Goal: Task Accomplishment & Management: Manage account settings

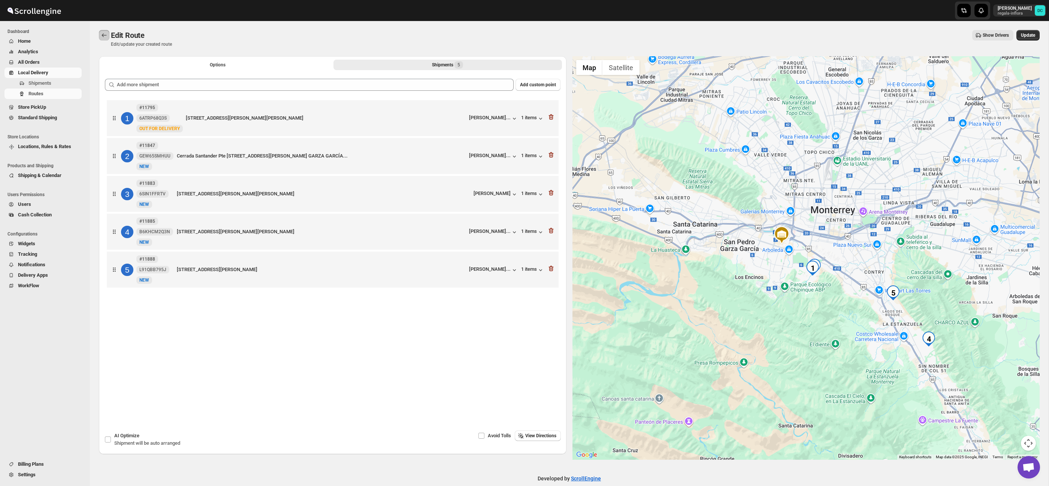
click at [103, 36] on icon "Routes" at bounding box center [104, 35] width 5 height 4
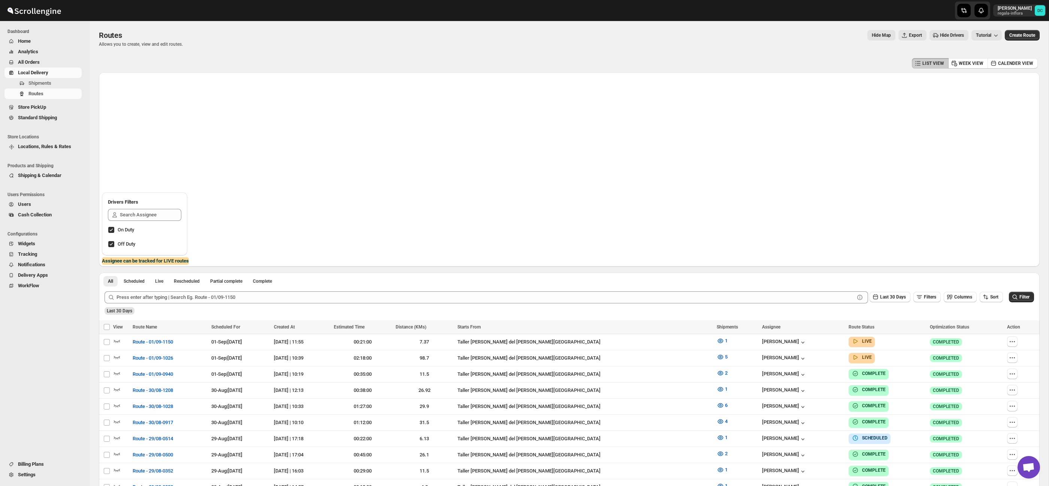
click at [49, 63] on span "All Orders" at bounding box center [49, 61] width 62 height 7
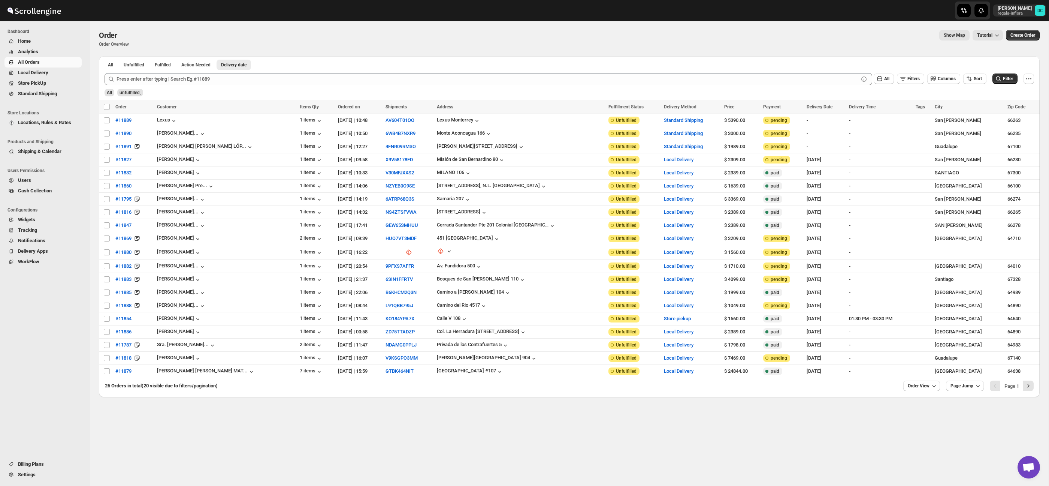
drag, startPoint x: 925, startPoint y: 383, endPoint x: 923, endPoint y: 425, distance: 41.3
click at [925, 383] on span "Order View" at bounding box center [919, 386] width 22 height 6
click at [911, 371] on div "Set" at bounding box center [918, 370] width 37 height 8
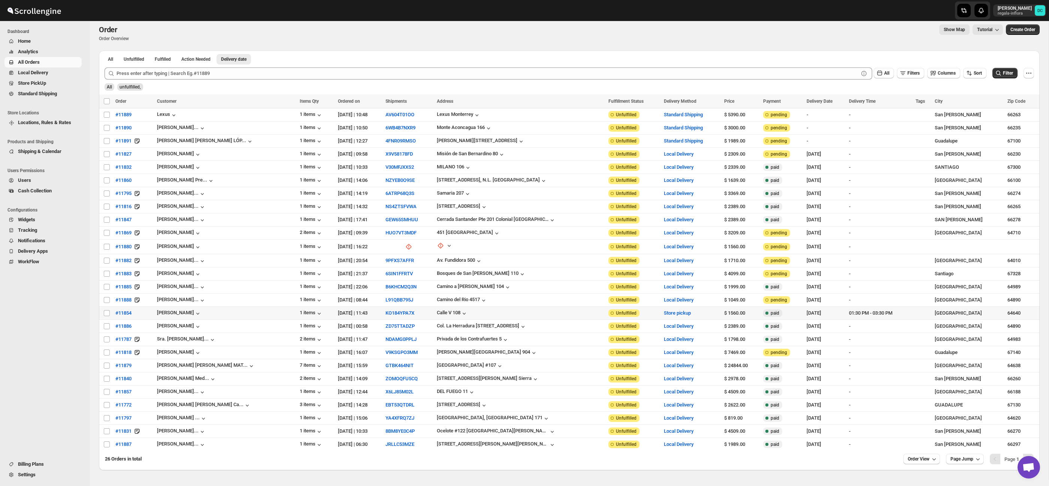
scroll to position [6, 0]
click at [105, 313] on input "Select order" at bounding box center [107, 313] width 6 height 6
checkbox input "true"
click at [105, 327] on input "Select order" at bounding box center [107, 326] width 6 height 6
checkbox input "true"
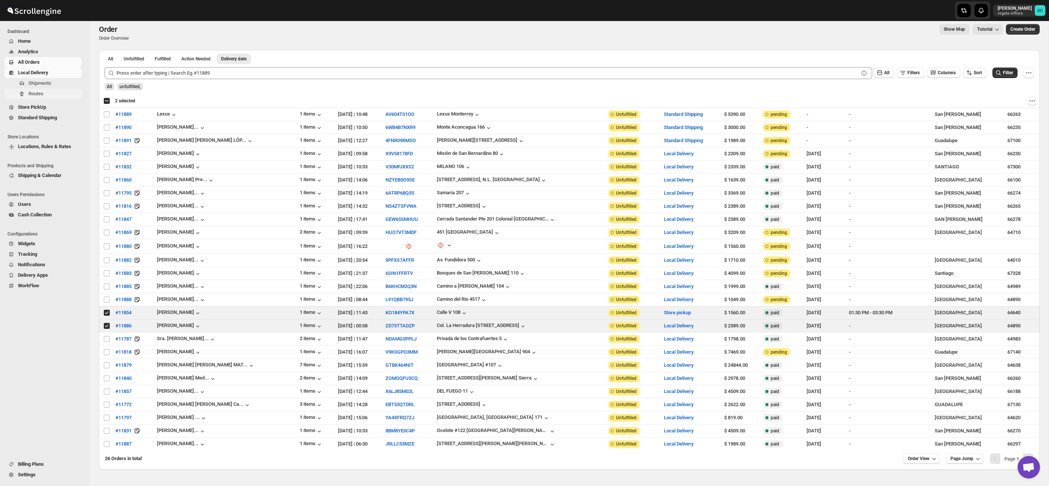
click at [55, 93] on span "Routes" at bounding box center [54, 93] width 52 height 7
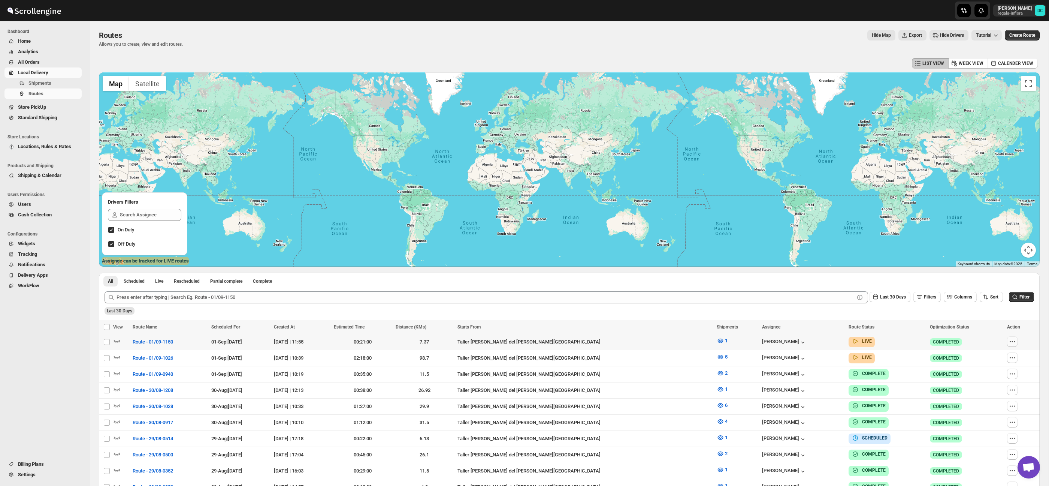
click at [1014, 337] on button "button" at bounding box center [1012, 341] width 10 height 10
click at [992, 398] on span "Edit" at bounding box center [994, 395] width 34 height 7
checkbox input "false"
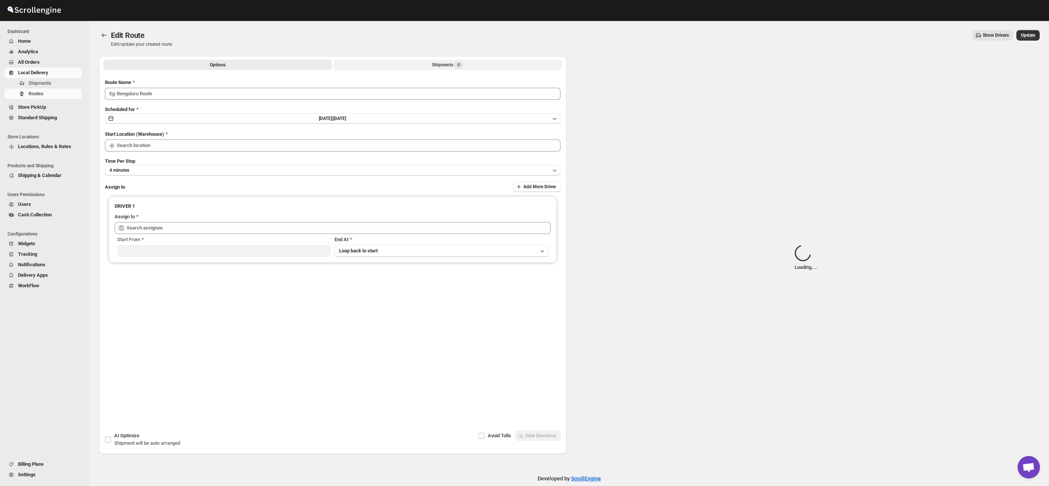
type input "Route - 01/09-1150"
click at [475, 66] on button "Shipments Loading..." at bounding box center [447, 65] width 229 height 10
type input "Taller [PERSON_NAME] del [PERSON_NAME][GEOGRAPHIC_DATA]"
type input "[PERSON_NAME] ([EMAIL_ADDRESS][DOMAIN_NAME])"
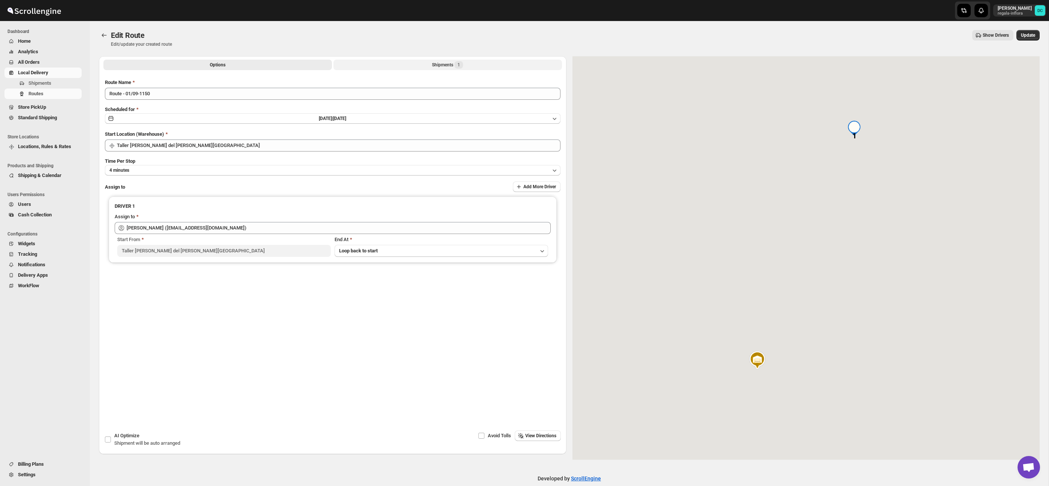
click at [459, 66] on span "1" at bounding box center [459, 65] width 3 height 6
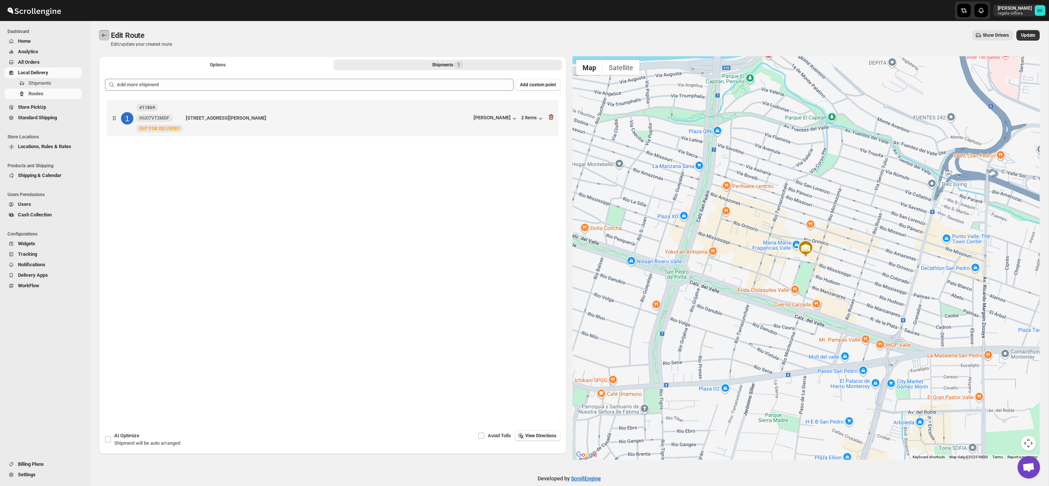
click at [102, 33] on icon "Routes" at bounding box center [103, 34] width 7 height 7
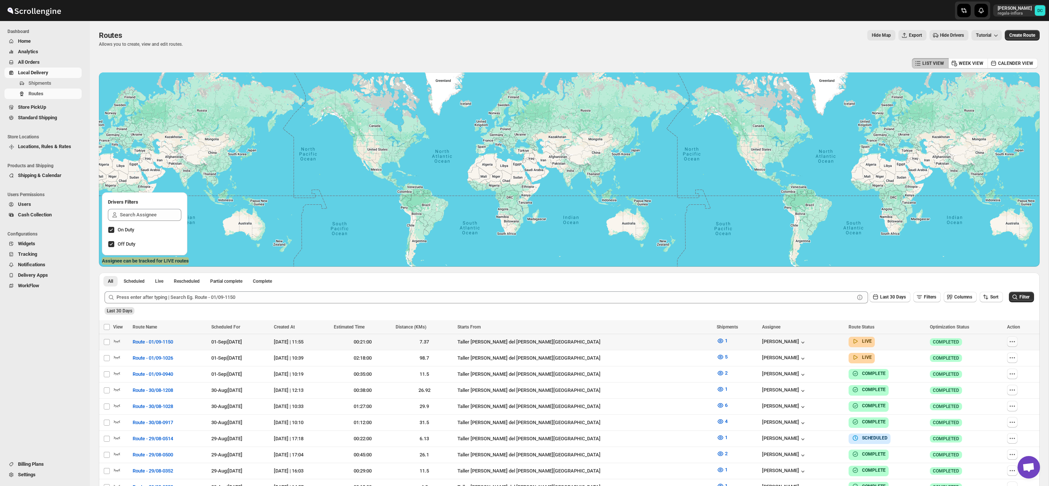
click at [1013, 342] on icon "button" at bounding box center [1012, 341] width 7 height 7
checkbox input "true"
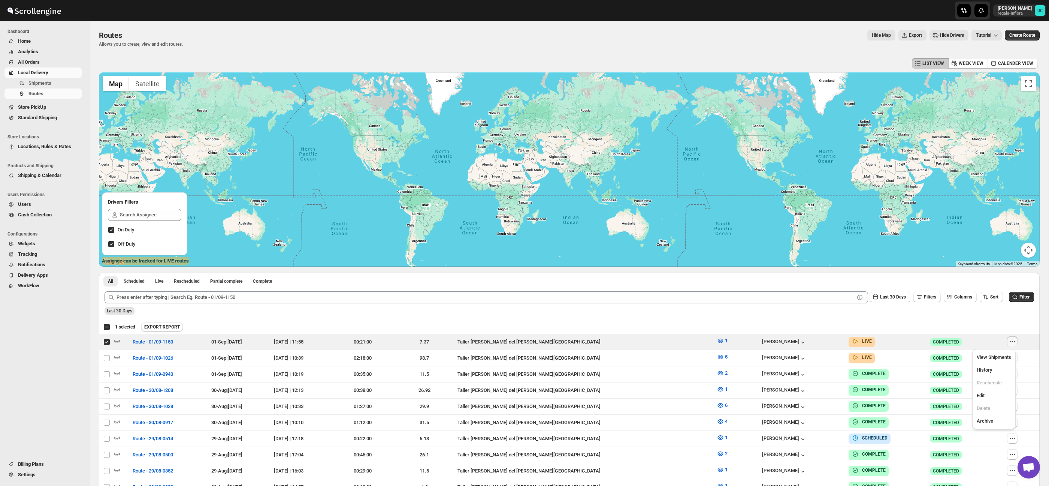
click at [979, 321] on div "Select all 50 Routes 1 selected EXPORT REPORT EXPORT REPORT" at bounding box center [569, 326] width 941 height 13
click at [1009, 357] on icon "button" at bounding box center [1012, 357] width 7 height 7
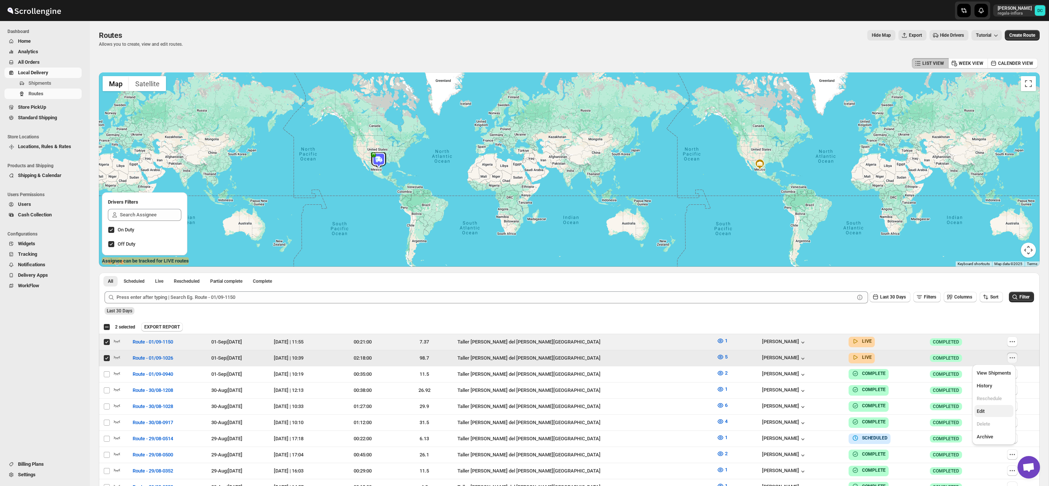
click at [993, 410] on span "Edit" at bounding box center [994, 410] width 34 height 7
checkbox input "false"
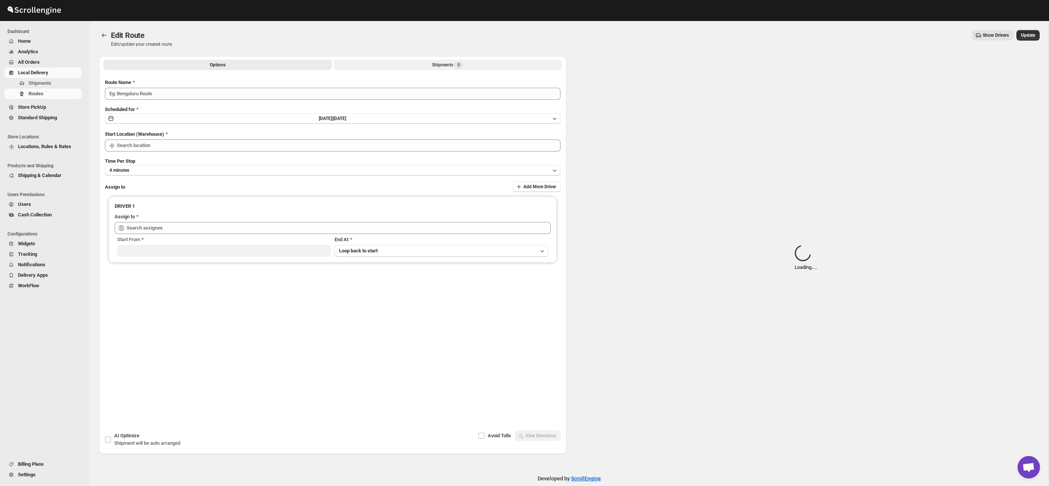
type input "Route - 01/09-1026"
type input "Taller [PERSON_NAME] del [PERSON_NAME][GEOGRAPHIC_DATA]"
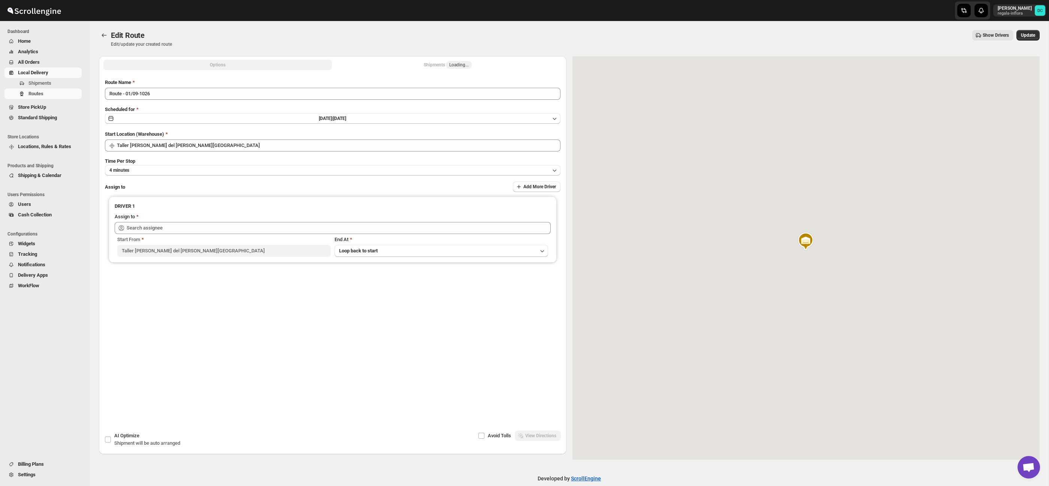
type input "[PERSON_NAME] ([EMAIL_ADDRESS][DOMAIN_NAME])"
click at [441, 67] on div "Shipments 5" at bounding box center [447, 64] width 31 height 7
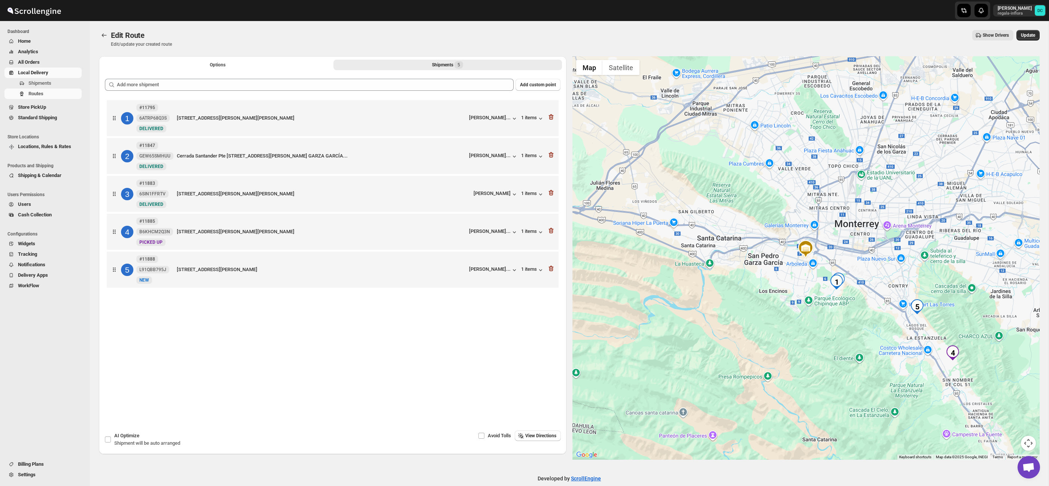
click at [42, 61] on span "All Orders" at bounding box center [49, 61] width 62 height 7
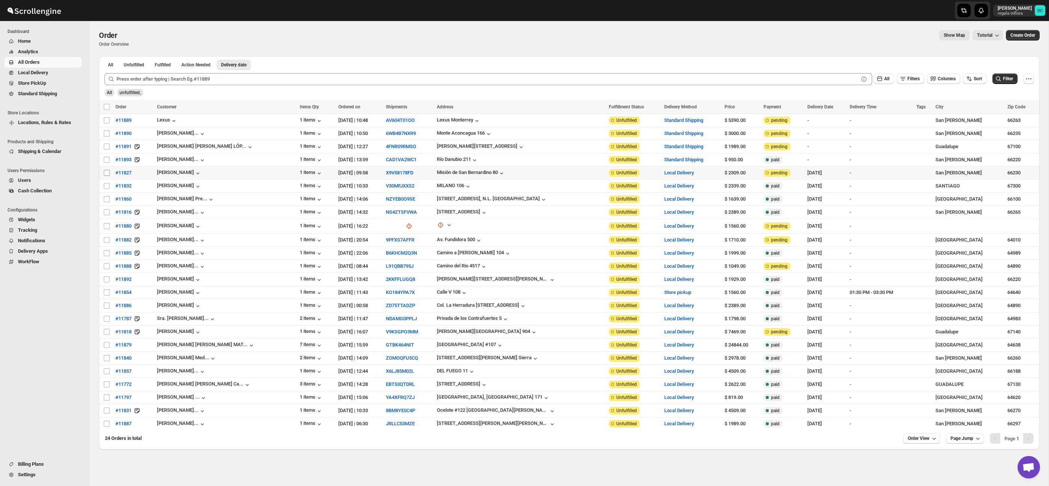
click at [105, 172] on input "Select order" at bounding box center [107, 173] width 6 height 6
checkbox input "true"
click at [1032, 106] on icon "Actions" at bounding box center [1032, 106] width 7 height 7
click at [1009, 121] on span "Archive Selected Order(s)" at bounding box center [1004, 122] width 56 height 6
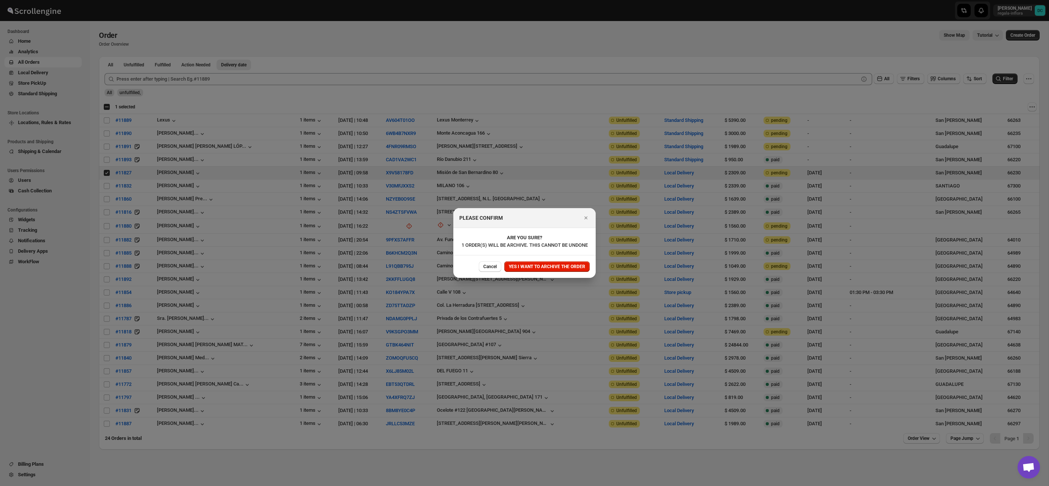
click at [581, 269] on span "YES I WANT TO ARCHIVE THE ORDER" at bounding box center [547, 266] width 76 height 6
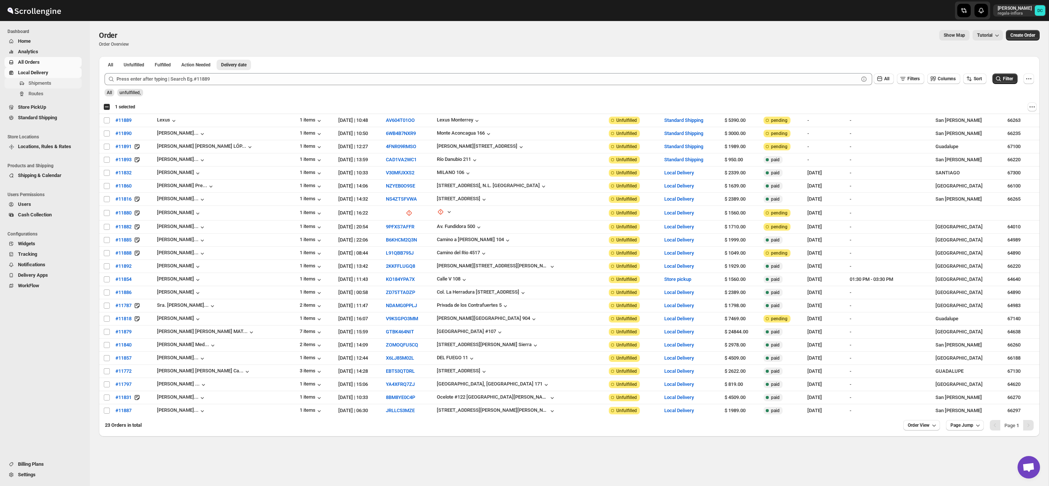
click at [55, 86] on span "Shipments" at bounding box center [54, 82] width 52 height 7
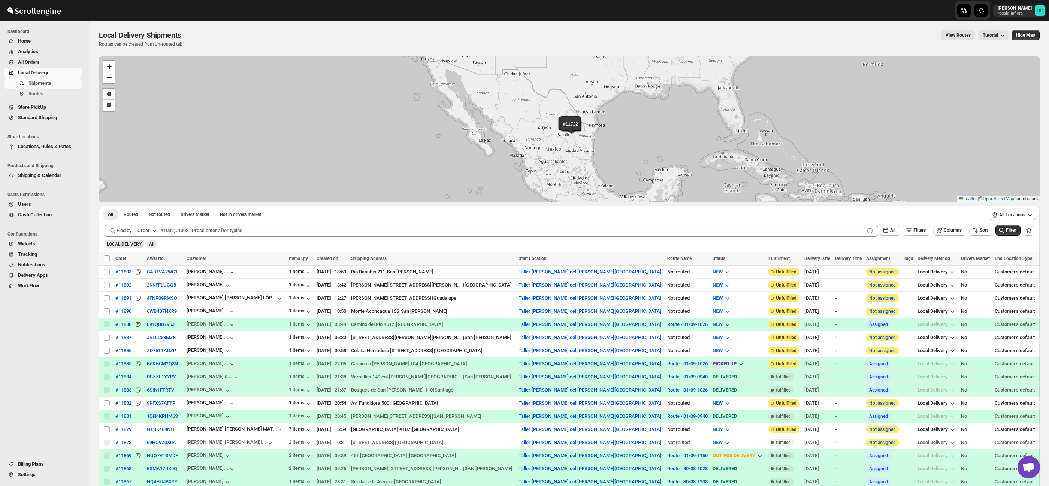
click at [53, 61] on span "All Orders" at bounding box center [49, 61] width 62 height 7
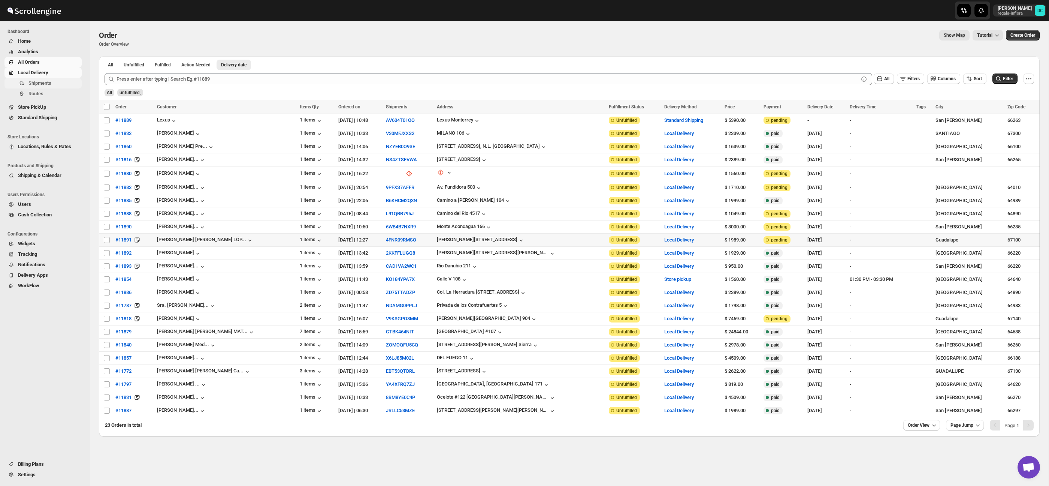
click at [54, 82] on span "Shipments" at bounding box center [54, 82] width 52 height 7
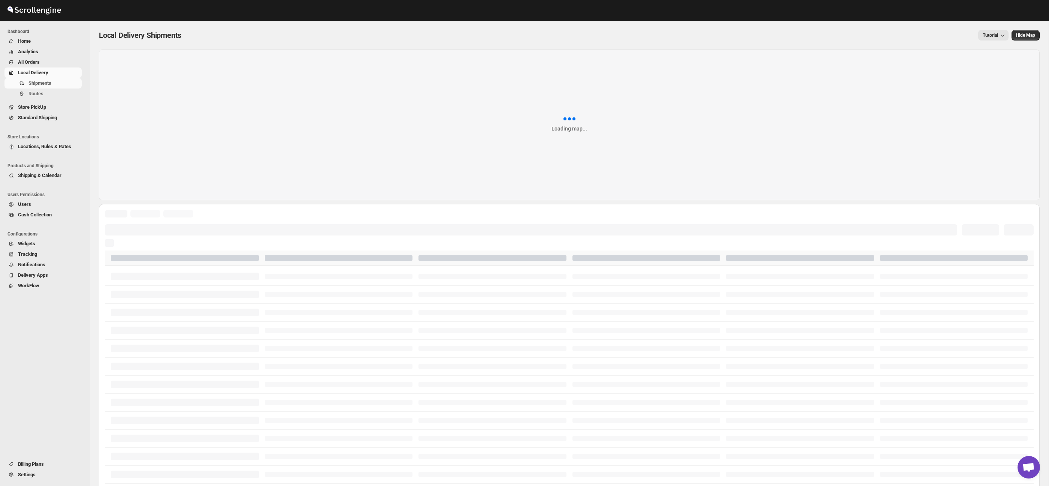
click at [53, 61] on span "All Orders" at bounding box center [49, 61] width 62 height 7
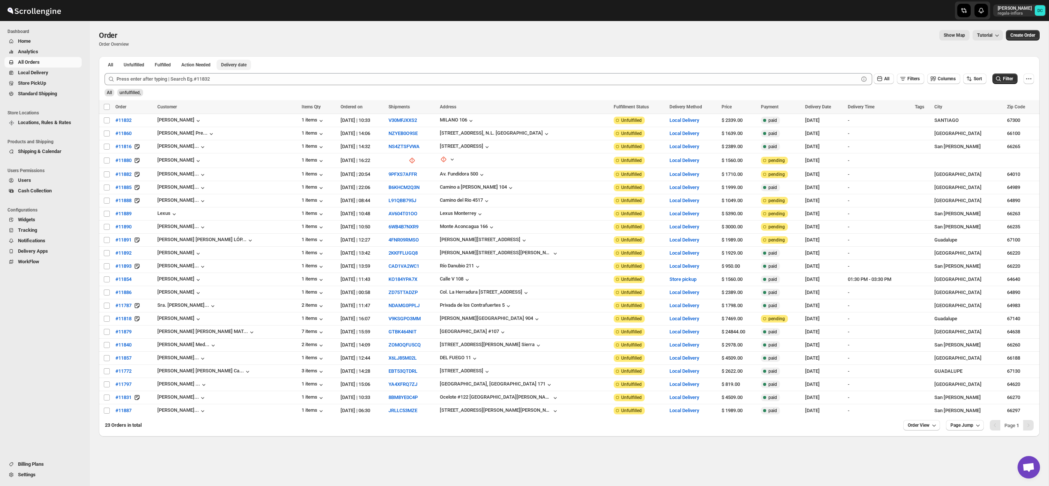
click at [247, 66] on span "Delivery date" at bounding box center [233, 65] width 25 height 6
click at [107, 148] on input "Select order" at bounding box center [107, 147] width 6 height 6
checkbox input "true"
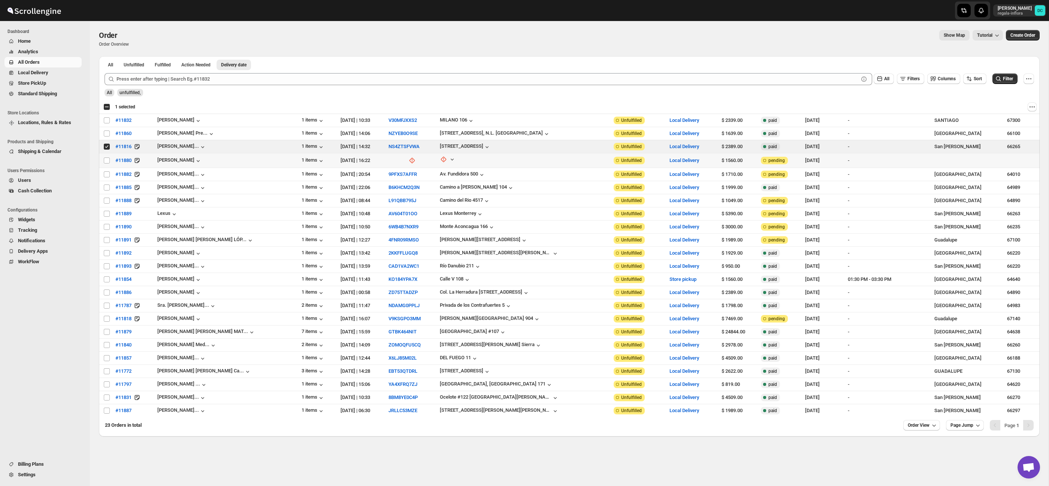
click at [107, 161] on input "Select order" at bounding box center [107, 160] width 6 height 6
checkbox input "true"
click at [108, 175] on input "Select order" at bounding box center [107, 174] width 6 height 6
checkbox input "true"
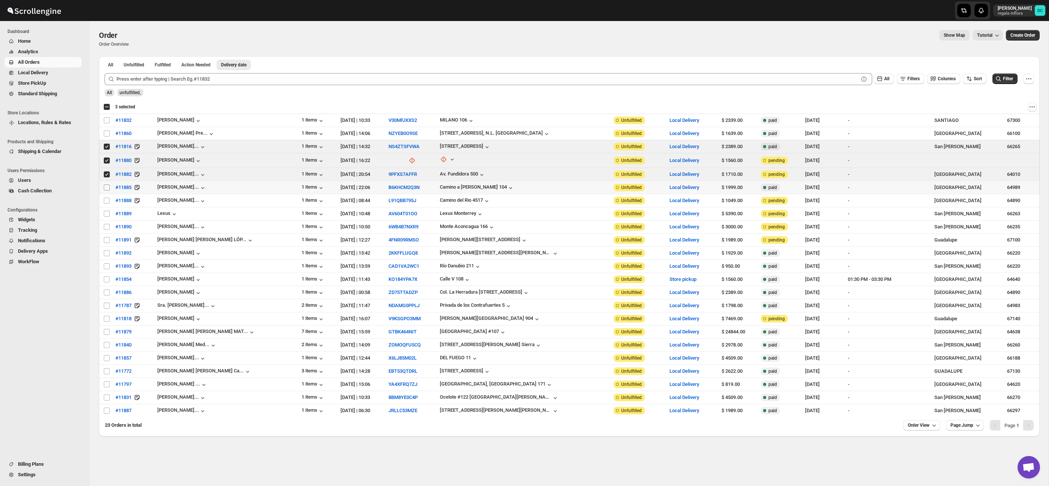
click at [107, 185] on input "Select order" at bounding box center [107, 187] width 6 height 6
checkbox input "true"
click at [106, 201] on input "Select order" at bounding box center [107, 200] width 6 height 6
checkbox input "true"
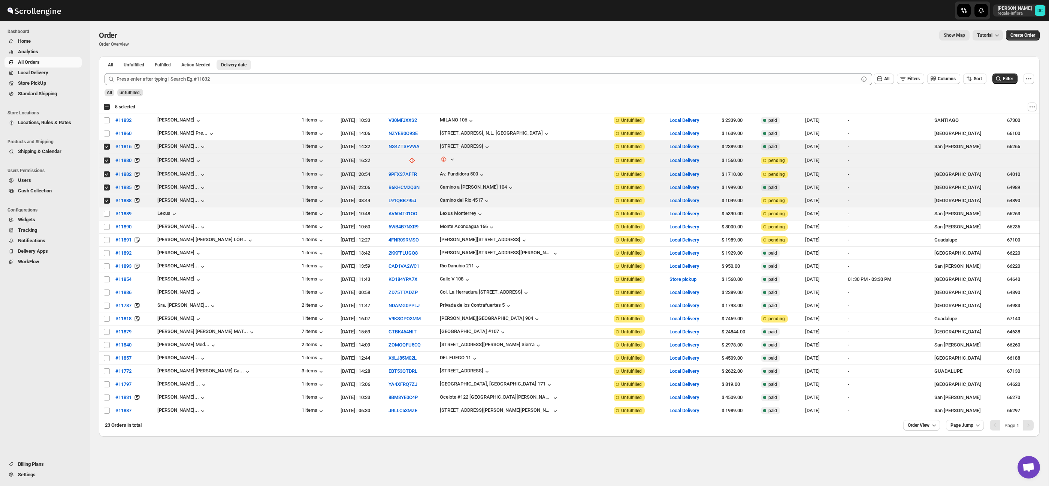
click at [105, 218] on td "Select order" at bounding box center [106, 213] width 14 height 13
checkbox input "true"
click at [104, 228] on input "Select order" at bounding box center [107, 227] width 6 height 6
checkbox input "true"
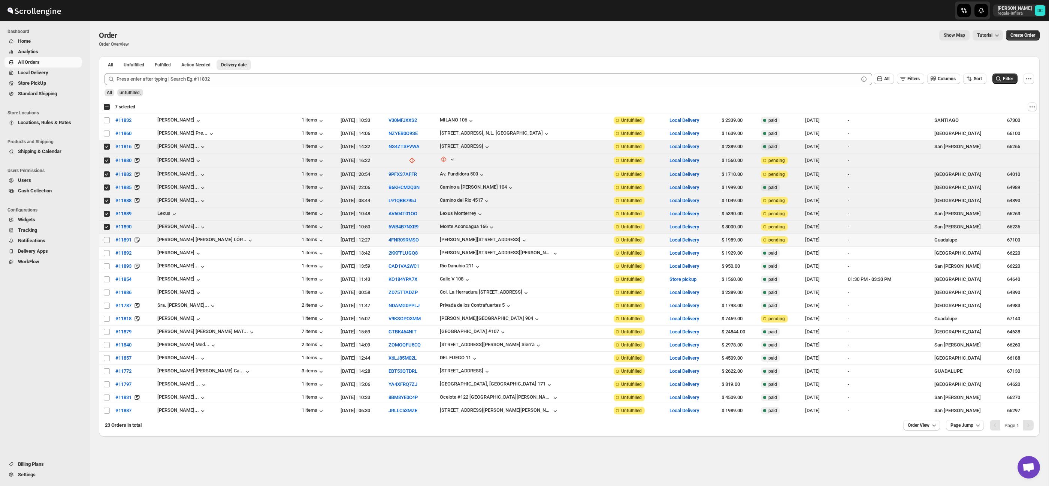
click at [106, 240] on input "Select order" at bounding box center [107, 240] width 6 height 6
checkbox input "true"
click at [106, 251] on input "Select order" at bounding box center [107, 253] width 6 height 6
checkbox input "true"
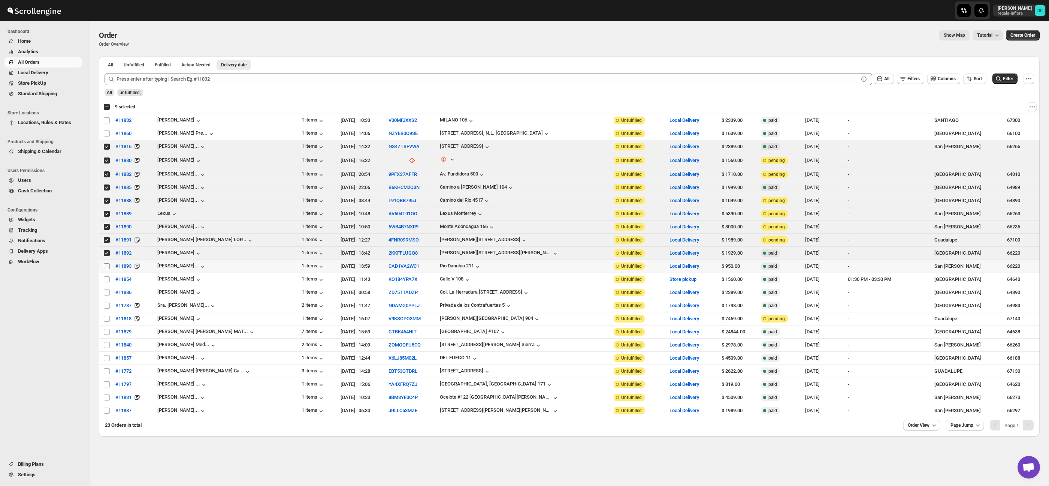
click at [105, 264] on input "Select order" at bounding box center [107, 266] width 6 height 6
click at [106, 265] on input "Select order" at bounding box center [107, 266] width 6 height 6
checkbox input "false"
click at [108, 253] on input "Select order" at bounding box center [107, 253] width 6 height 6
checkbox input "false"
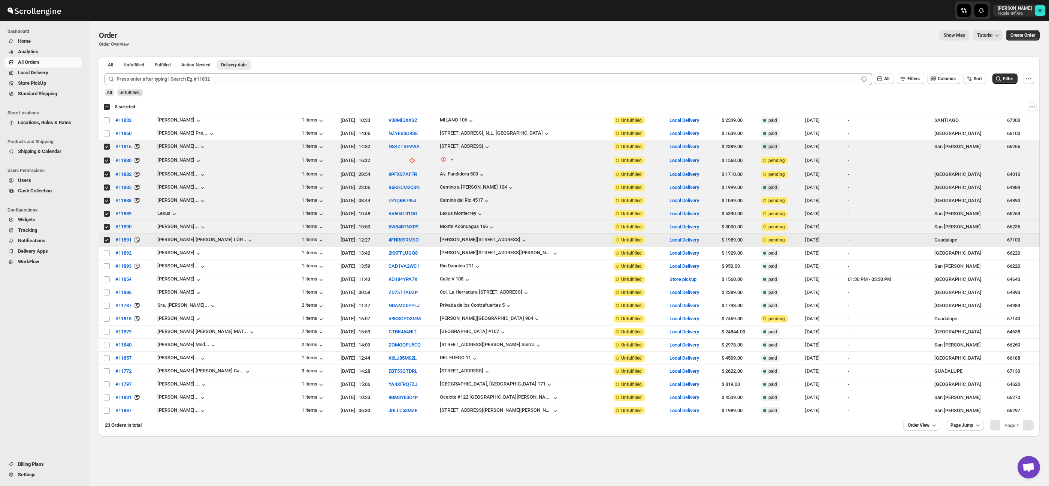
click at [106, 241] on input "Select order" at bounding box center [107, 240] width 6 height 6
checkbox input "false"
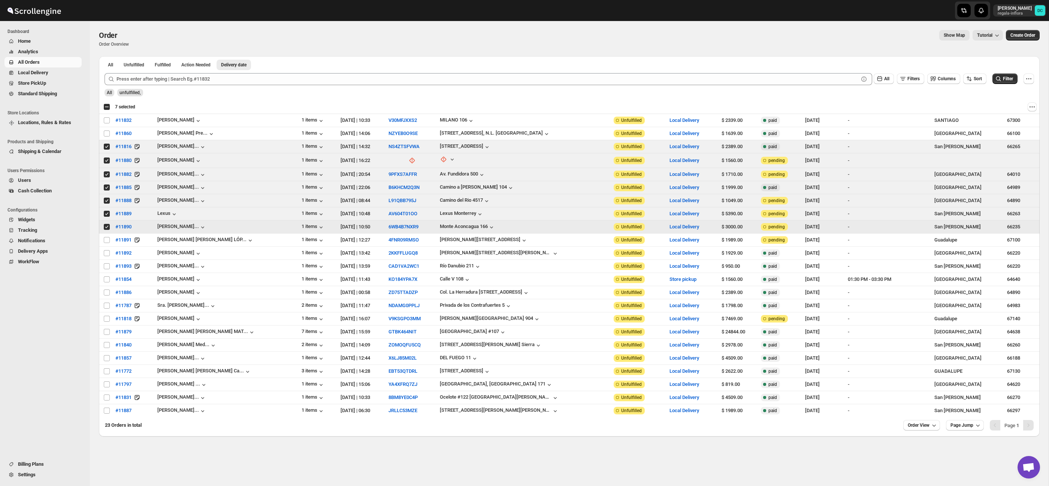
click at [105, 226] on input "Select order" at bounding box center [107, 227] width 6 height 6
checkbox input "false"
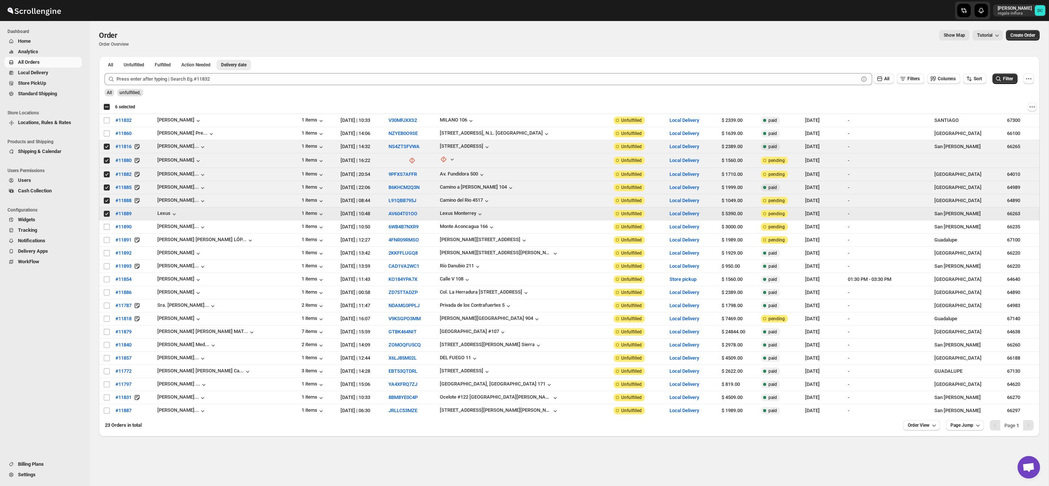
click at [105, 213] on input "Select order" at bounding box center [107, 214] width 6 height 6
checkbox input "false"
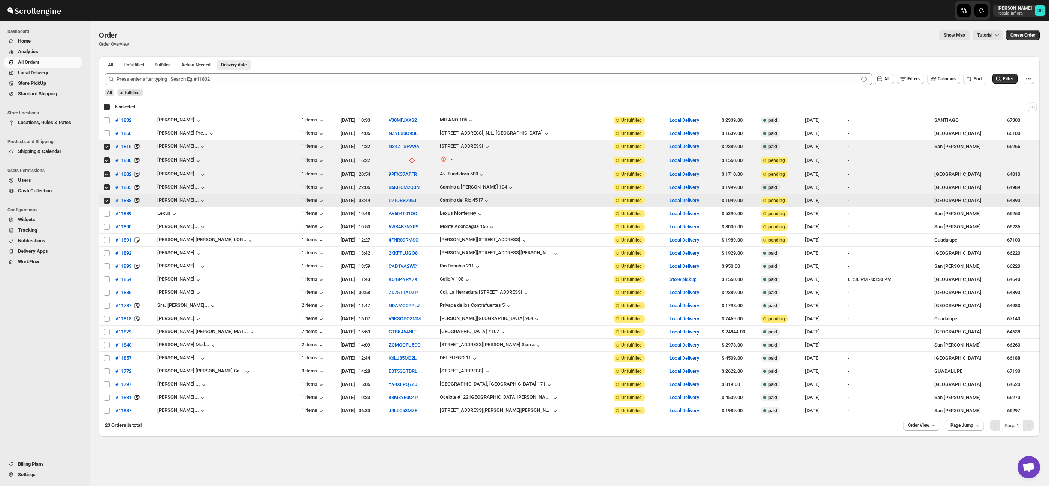
click at [107, 200] on input "Select order" at bounding box center [107, 200] width 6 height 6
checkbox input "false"
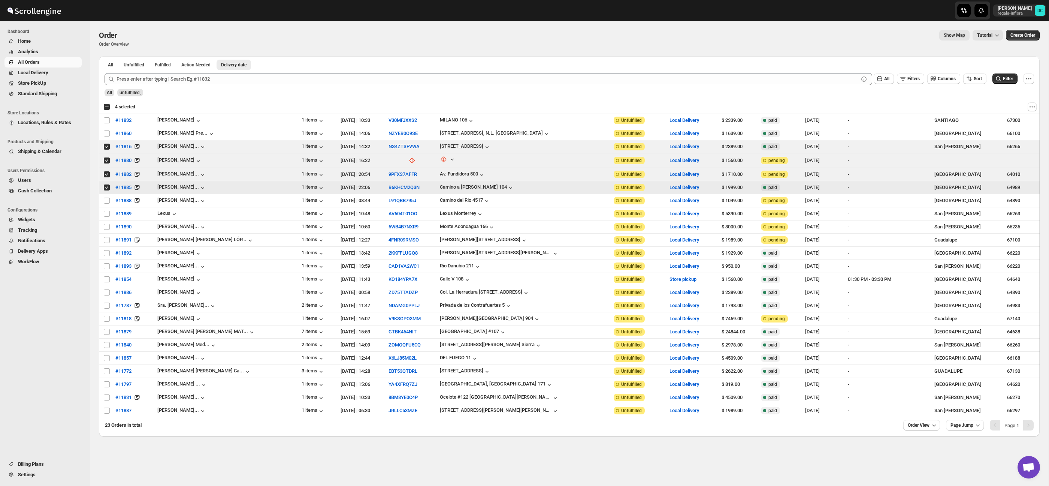
click at [106, 188] on input "Select order" at bounding box center [107, 187] width 6 height 6
checkbox input "false"
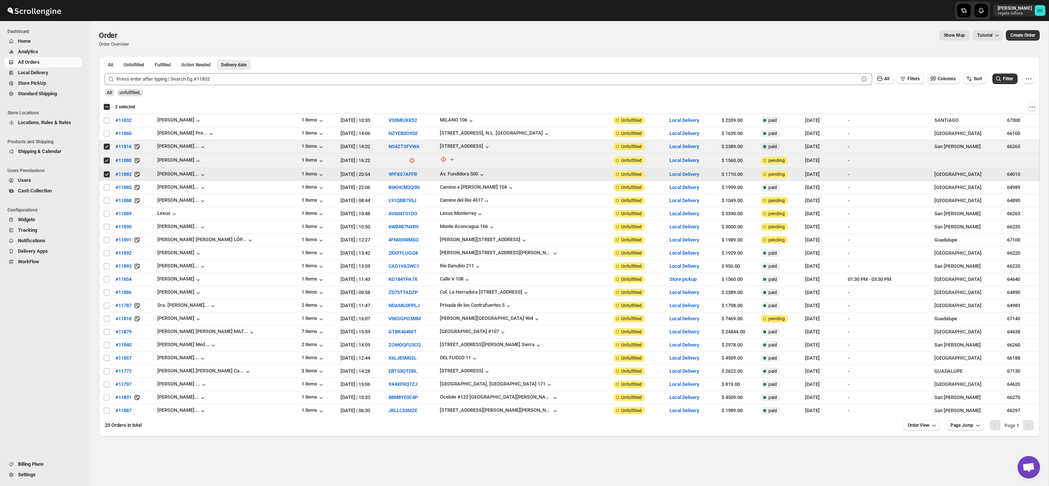
click at [107, 174] on input "Select order" at bounding box center [107, 174] width 6 height 6
checkbox input "false"
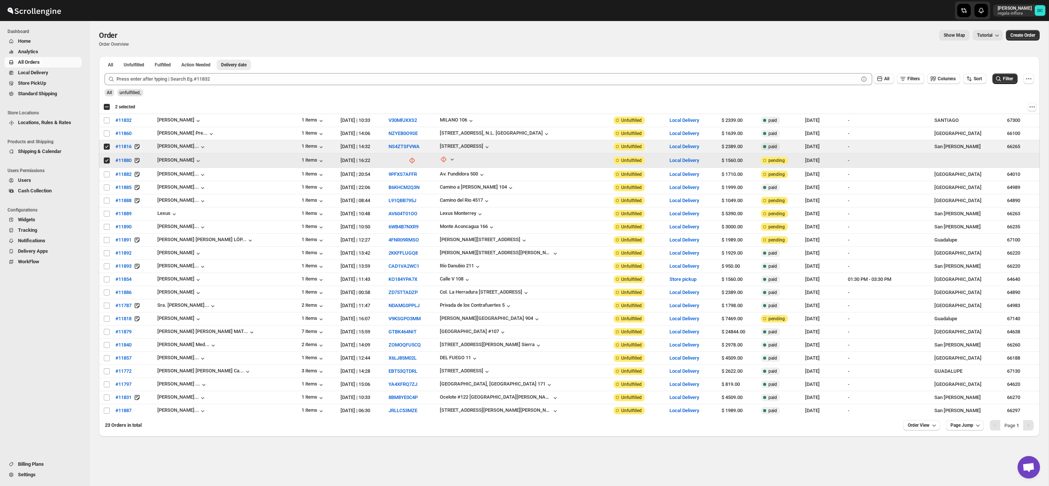
click at [108, 162] on input "Select order" at bounding box center [107, 160] width 6 height 6
checkbox input "false"
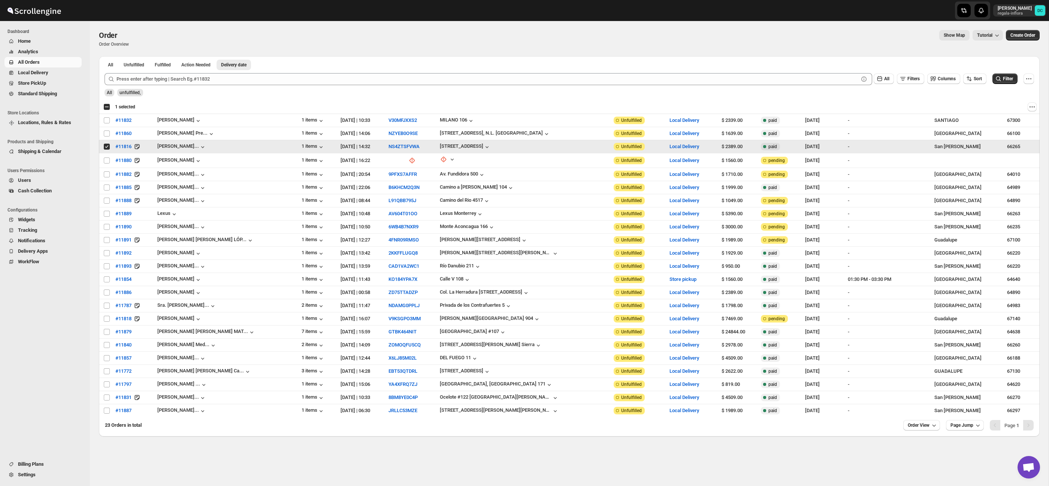
click at [105, 147] on input "Select order" at bounding box center [107, 147] width 6 height 6
checkbox input "false"
